Goal: Transaction & Acquisition: Purchase product/service

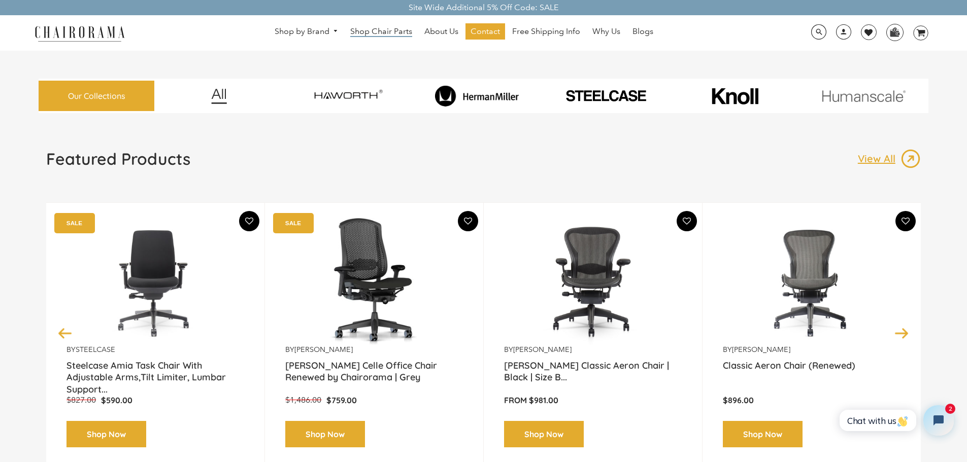
click at [381, 32] on span "Shop Chair Parts" at bounding box center [381, 31] width 62 height 11
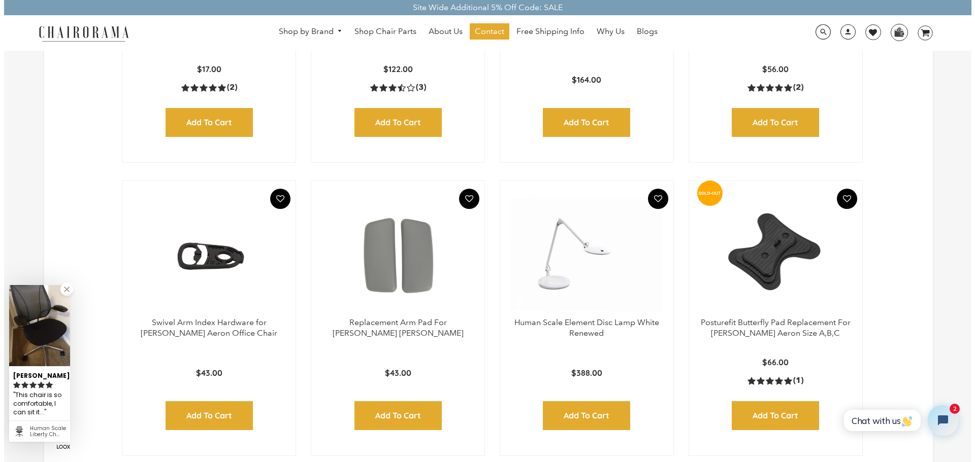
scroll to position [964, 0]
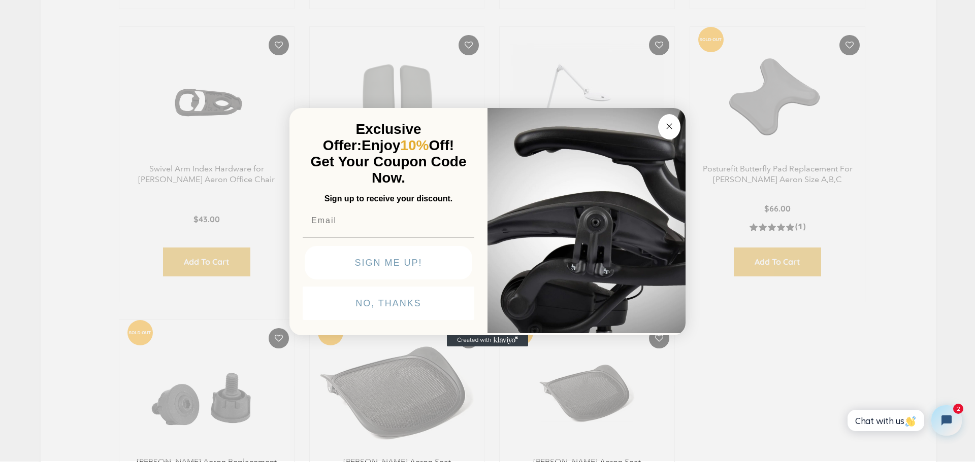
click at [670, 130] on circle "Close dialog" at bounding box center [669, 126] width 12 height 12
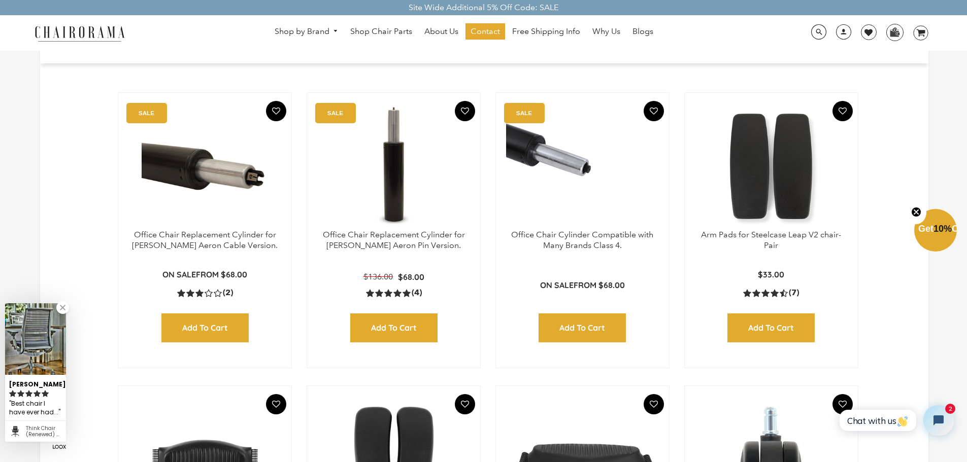
scroll to position [0, 0]
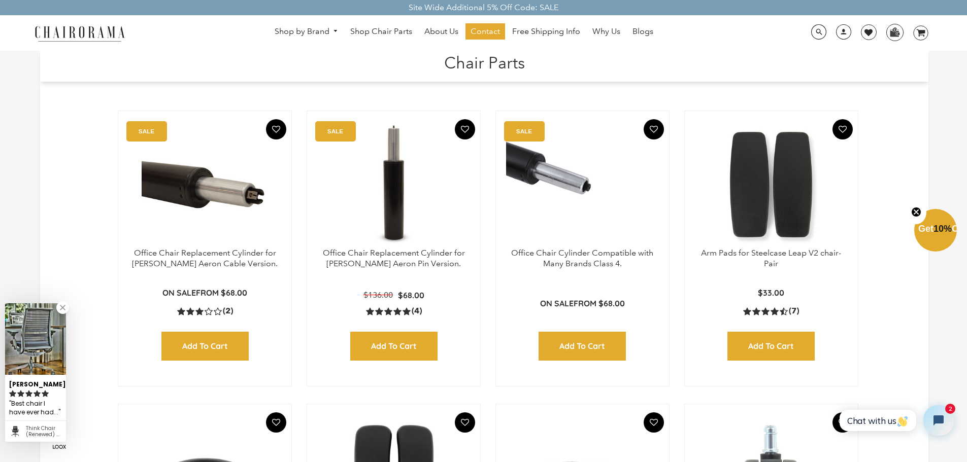
click at [144, 29] on link at bounding box center [99, 33] width 140 height 18
click at [111, 35] on img at bounding box center [80, 33] width 102 height 18
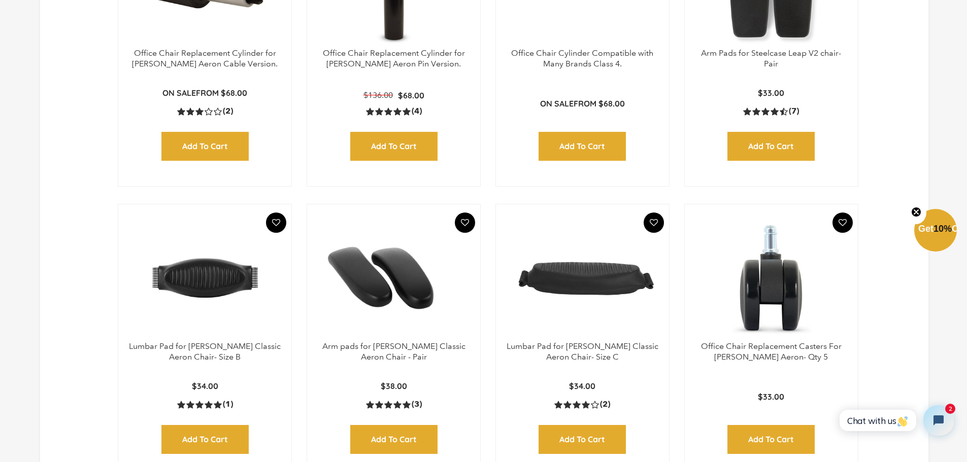
scroll to position [457, 0]
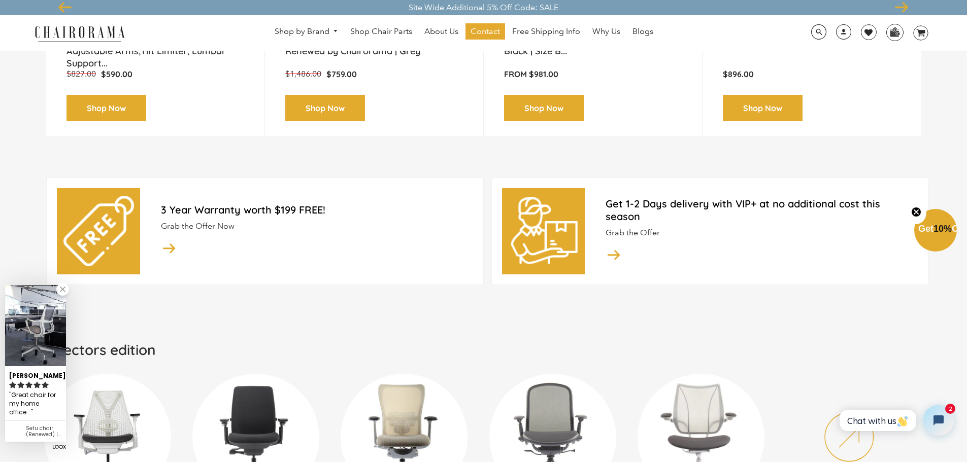
click at [165, 245] on img at bounding box center [169, 248] width 16 height 17
click at [172, 246] on img at bounding box center [169, 248] width 16 height 17
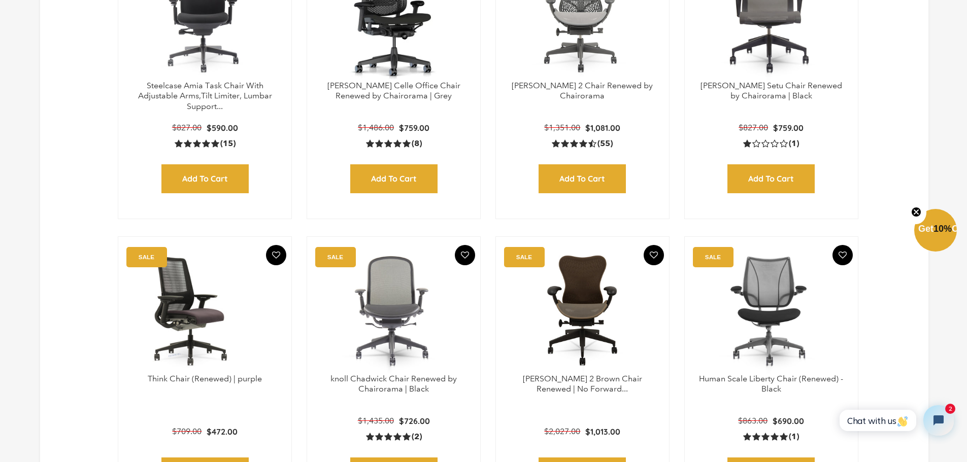
scroll to position [558, 0]
